Goal: Task Accomplishment & Management: Use online tool/utility

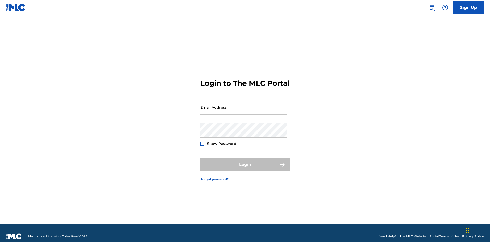
scroll to position [7, 0]
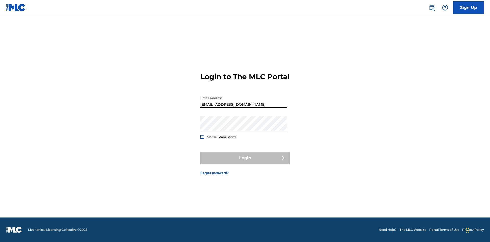
type input "[EMAIL_ADDRESS][DOMAIN_NAME]"
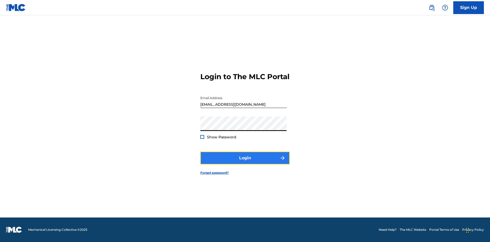
click at [245, 162] on button "Login" at bounding box center [244, 158] width 89 height 13
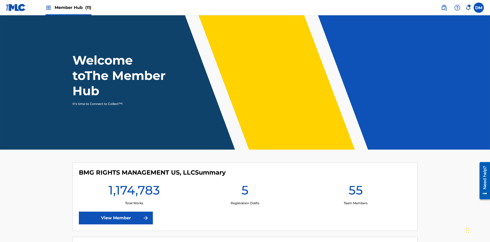
click at [73, 7] on span "Member Hub (11)" at bounding box center [73, 8] width 37 height 6
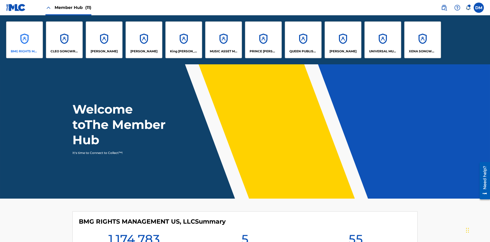
click at [25, 51] on p "BMG RIGHTS MANAGEMENT US, LLC" at bounding box center [25, 51] width 28 height 5
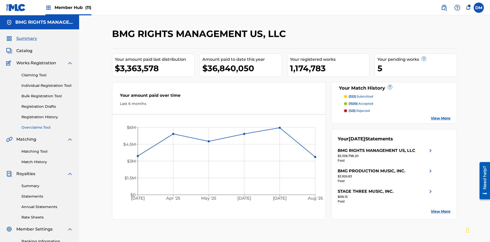
click at [47, 125] on link "Overclaims Tool" at bounding box center [47, 127] width 52 height 5
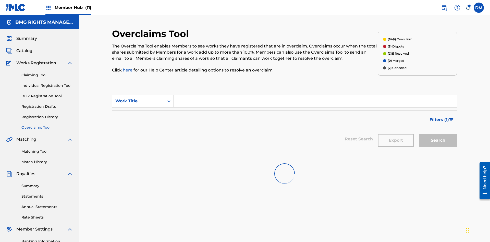
scroll to position [66, 0]
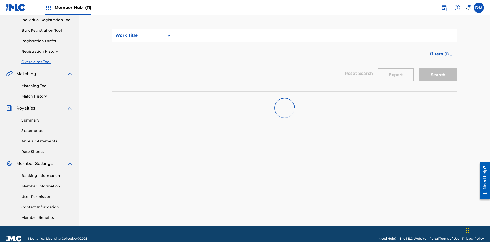
click at [138, 35] on div "Work Title" at bounding box center [138, 35] width 46 height 6
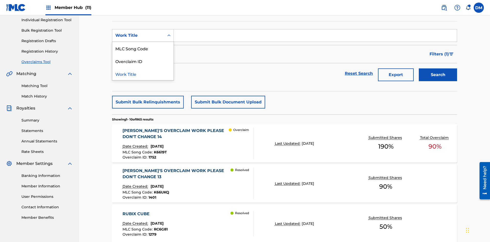
click at [143, 48] on div "MLC Song Code" at bounding box center [142, 48] width 61 height 13
click at [315, 37] on input "Search Form" at bounding box center [315, 35] width 283 height 12
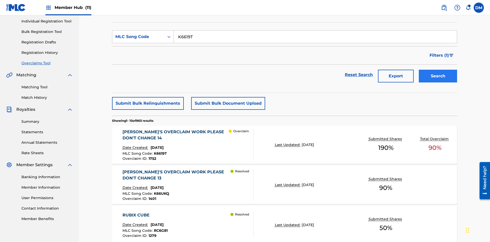
type input "K6619T"
click at [438, 70] on button "Search" at bounding box center [438, 76] width 38 height 13
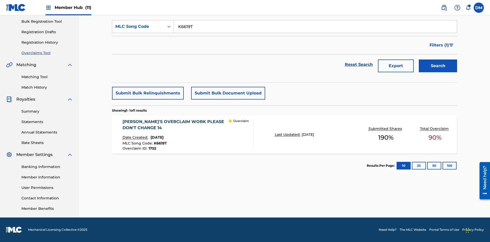
click at [152, 148] on span "1752" at bounding box center [153, 148] width 8 height 5
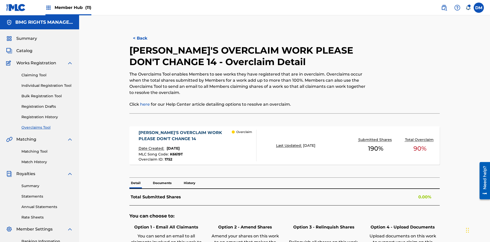
scroll to position [14, 0]
